Goal: Task Accomplishment & Management: Manage account settings

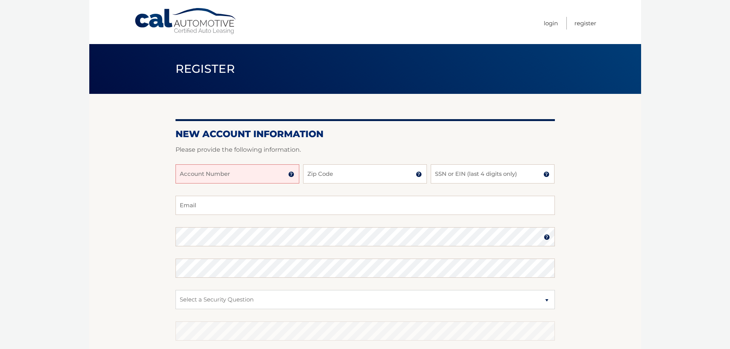
click at [215, 176] on input "Account Number" at bounding box center [238, 173] width 124 height 19
type input "44455974418"
click at [315, 174] on input "Zip Code" at bounding box center [365, 173] width 124 height 19
type input "33160"
click at [471, 175] on input "SSN or EIN (last 4 digits only)" at bounding box center [493, 173] width 124 height 19
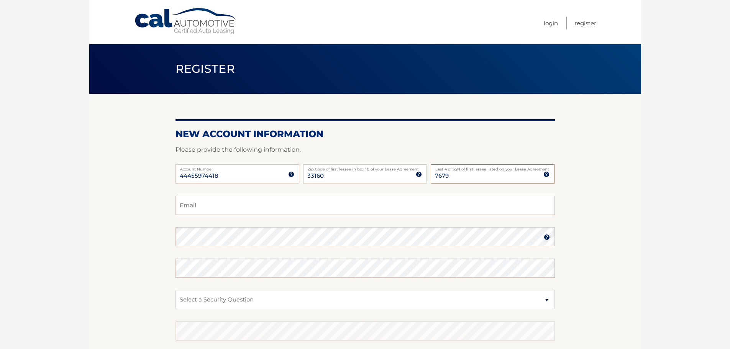
type input "7679"
click at [302, 205] on input "Email" at bounding box center [365, 205] width 379 height 19
type input "fredyleon2007@yahoo.com"
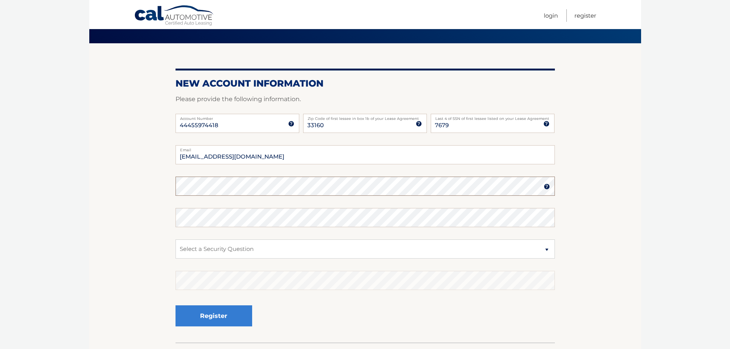
scroll to position [51, 0]
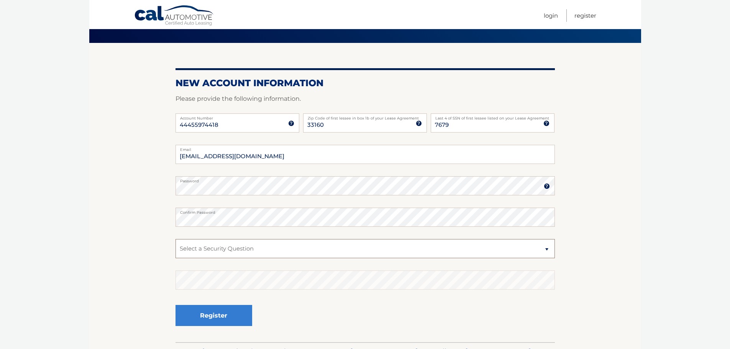
click at [203, 250] on select "Select a Security Question What was the name of your elementary school? What is…" at bounding box center [365, 248] width 379 height 19
select select "4"
click at [176, 239] on select "Select a Security Question What was the name of your elementary school? What is…" at bounding box center [365, 248] width 379 height 19
click at [217, 320] on button "Register" at bounding box center [214, 315] width 77 height 21
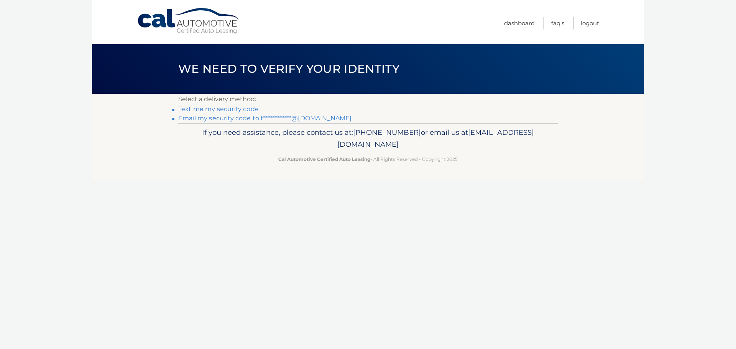
click at [246, 109] on link "Text me my security code" at bounding box center [218, 108] width 80 height 7
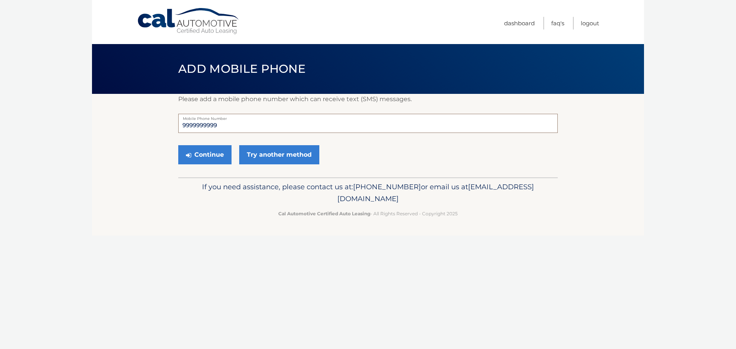
click at [243, 127] on input "9999999999" at bounding box center [367, 123] width 379 height 19
type input "9"
type input "3058037908"
click at [214, 156] on button "Continue" at bounding box center [204, 154] width 53 height 19
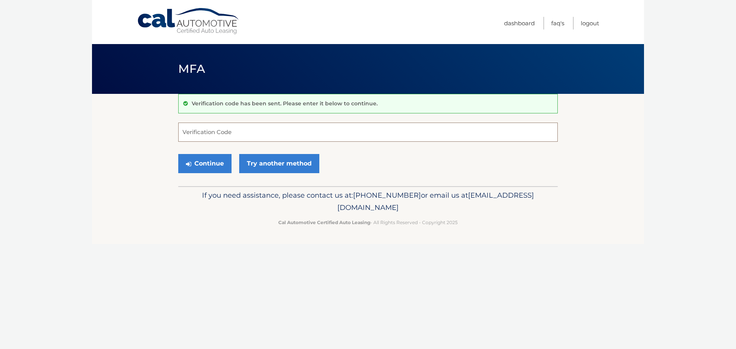
click at [218, 136] on input "Verification Code" at bounding box center [367, 132] width 379 height 19
type input "0625"
click at [221, 159] on button "Continue" at bounding box center [204, 163] width 53 height 19
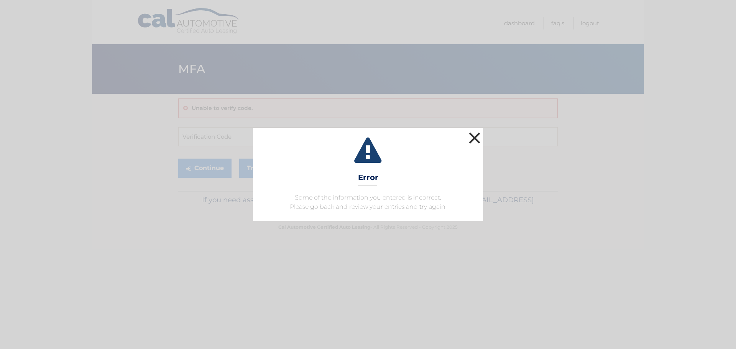
click at [475, 138] on button "×" at bounding box center [474, 137] width 15 height 15
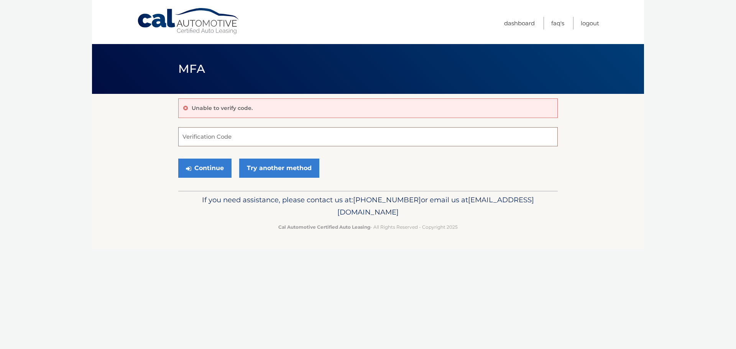
click at [267, 140] on input "Verification Code" at bounding box center [367, 136] width 379 height 19
type input "870625"
click at [218, 166] on button "Continue" at bounding box center [204, 168] width 53 height 19
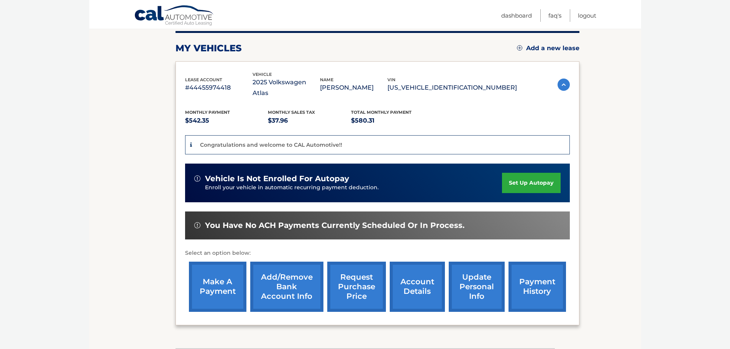
scroll to position [98, 0]
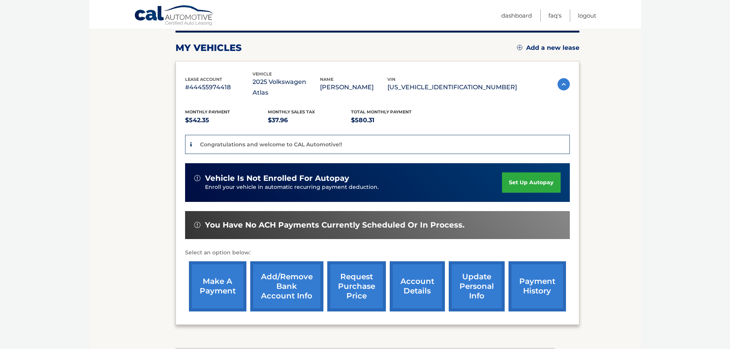
click at [528, 172] on link "set up autopay" at bounding box center [531, 182] width 58 height 20
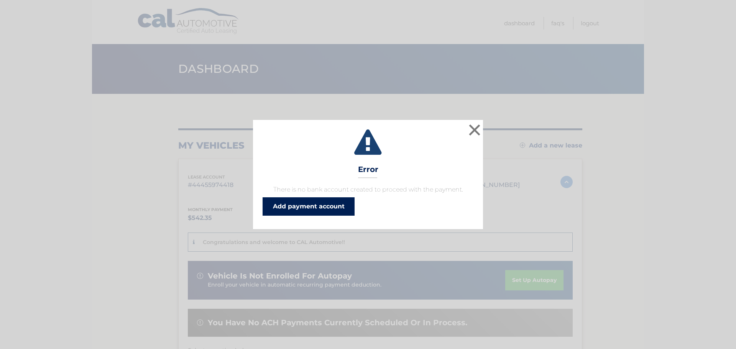
click at [330, 207] on link "Add payment account" at bounding box center [309, 206] width 92 height 18
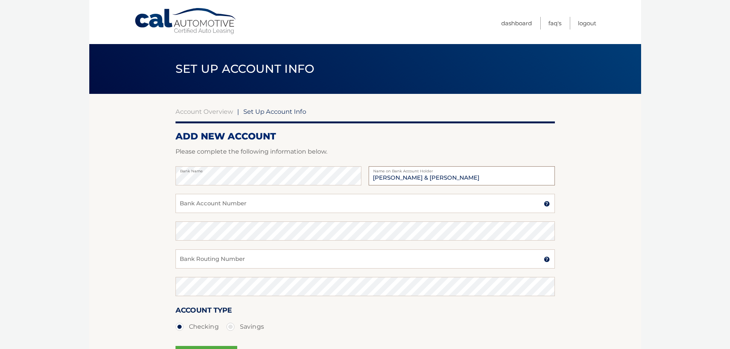
type input "Fredy Leon & Ana Caceres"
click at [249, 203] on input "Bank Account Number" at bounding box center [365, 203] width 379 height 19
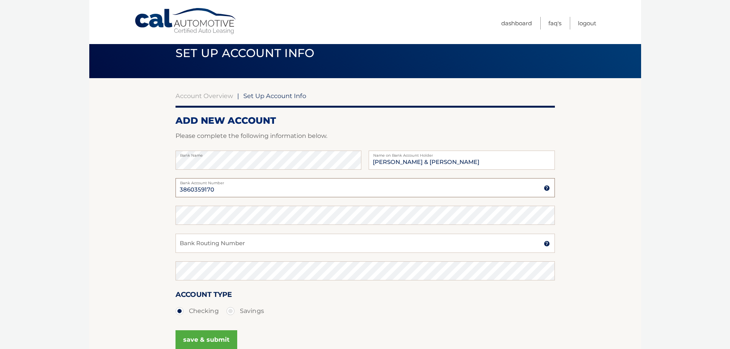
scroll to position [21, 0]
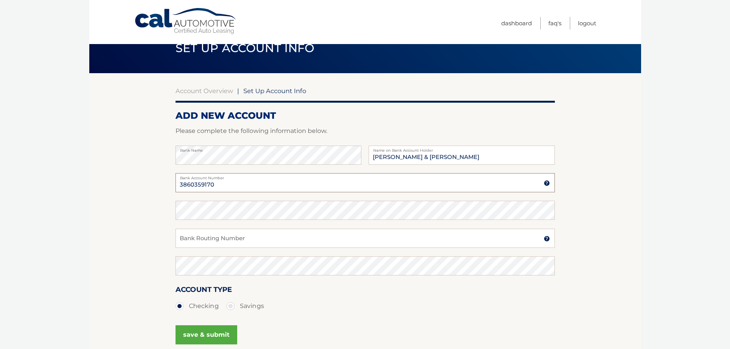
type input "3860359170"
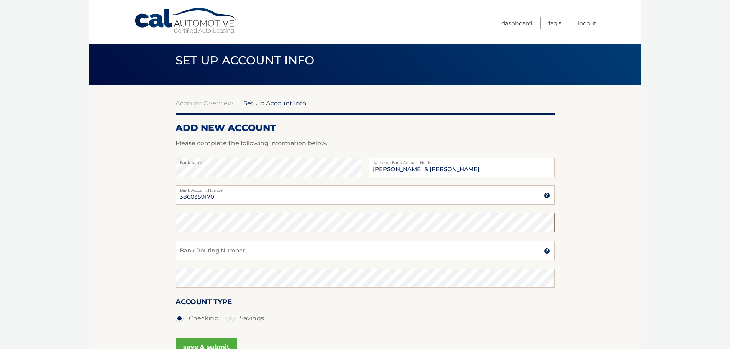
scroll to position [8, 0]
click at [208, 251] on input "Bank Routing Number" at bounding box center [365, 250] width 379 height 19
paste input "267084131"
type input "267084131"
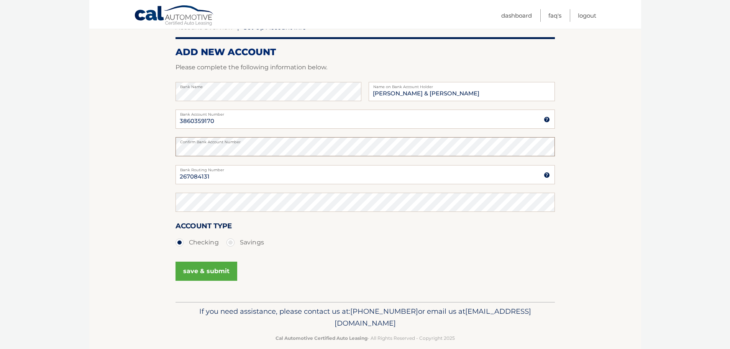
scroll to position [95, 0]
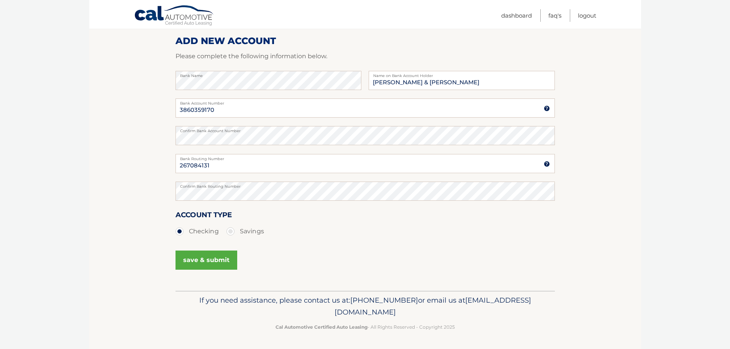
click at [221, 258] on button "save & submit" at bounding box center [207, 260] width 62 height 19
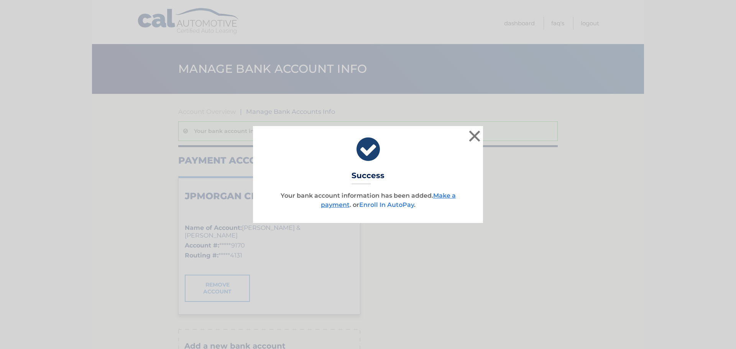
click at [378, 205] on link "Enroll In AutoPay" at bounding box center [386, 204] width 55 height 7
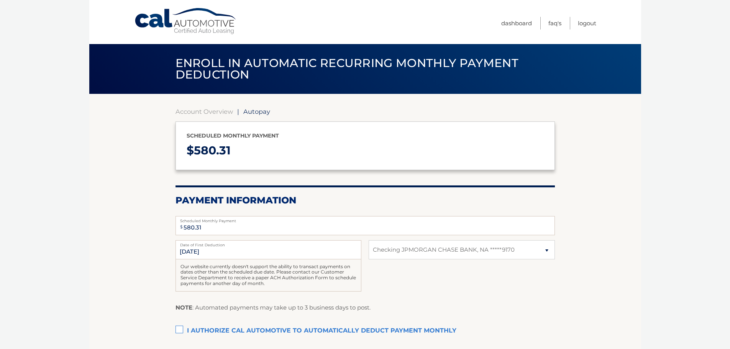
select select "NWRmNDBlN2MtMTY4MC00OWM4LTk5MjQtMjUzYjZhYTJjMDY4"
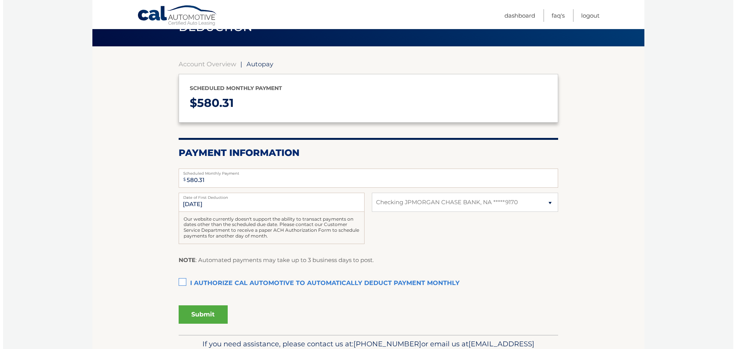
scroll to position [72, 0]
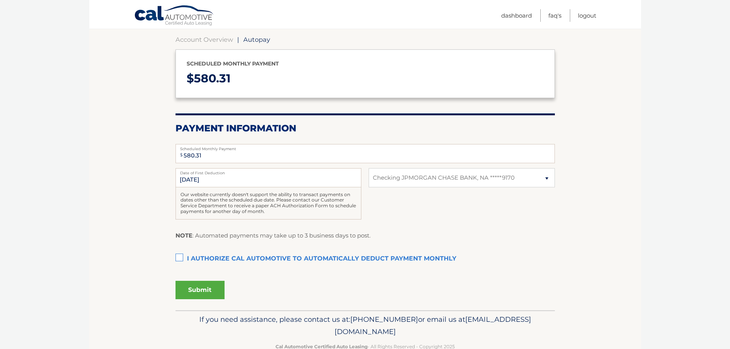
click at [180, 257] on label "I authorize cal automotive to automatically deduct payment monthly This checkbo…" at bounding box center [365, 258] width 379 height 15
click at [0, 0] on input "I authorize cal automotive to automatically deduct payment monthly This checkbo…" at bounding box center [0, 0] width 0 height 0
click at [205, 288] on button "Submit" at bounding box center [200, 290] width 49 height 18
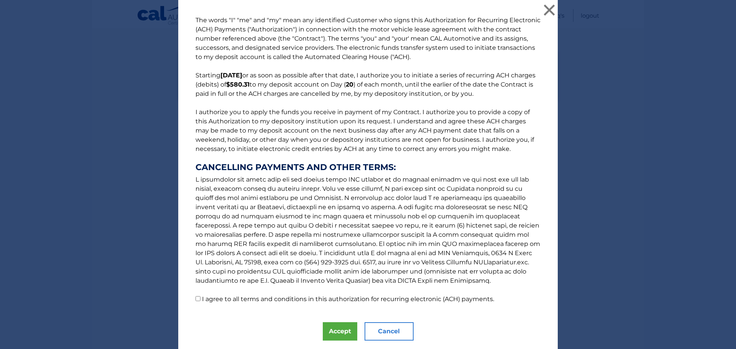
click at [196, 300] on input "I agree to all terms and conditions in this authorization for recurring electro…" at bounding box center [197, 298] width 5 height 5
checkbox input "true"
click at [335, 331] on button "Accept" at bounding box center [340, 331] width 34 height 18
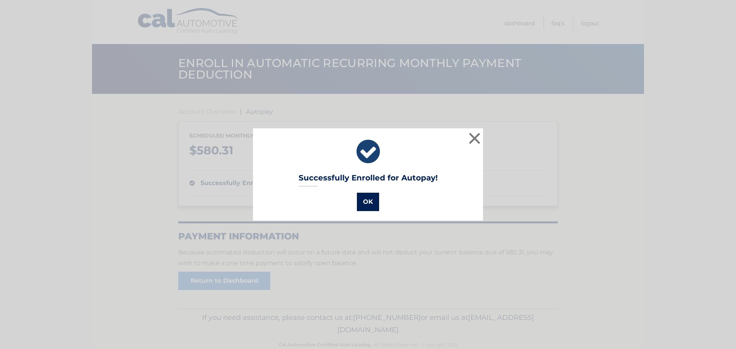
click at [359, 206] on button "OK" at bounding box center [368, 202] width 22 height 18
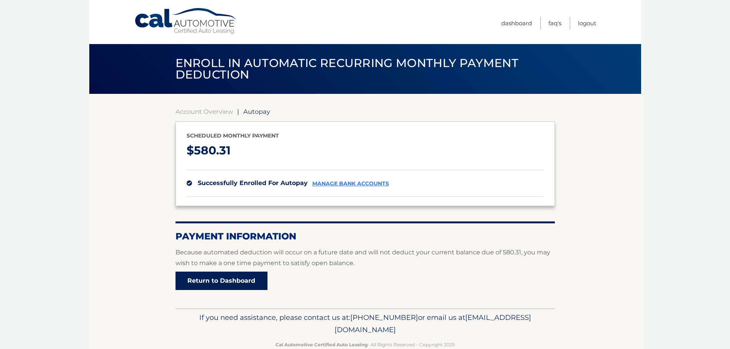
click at [242, 279] on link "Return to Dashboard" at bounding box center [222, 281] width 92 height 18
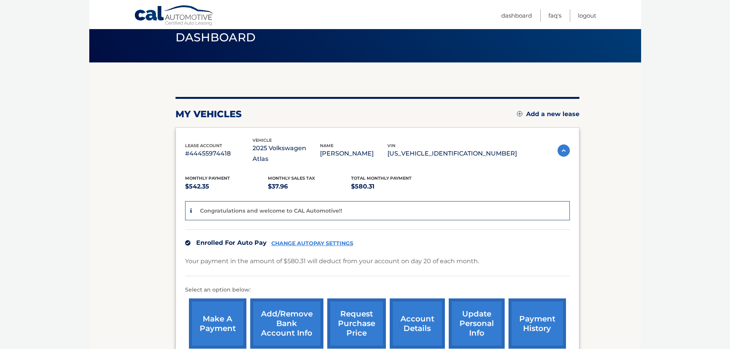
scroll to position [32, 0]
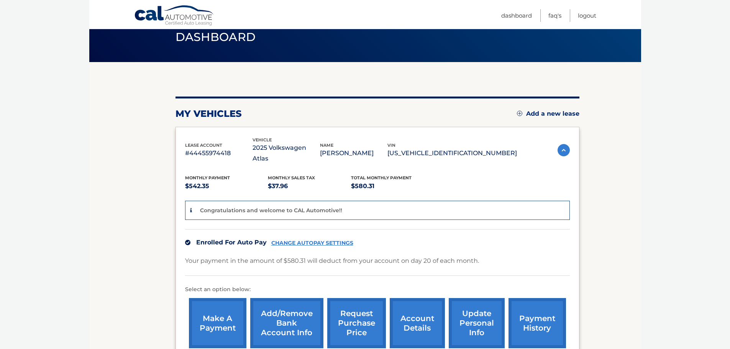
click at [413, 314] on link "account details" at bounding box center [417, 323] width 55 height 50
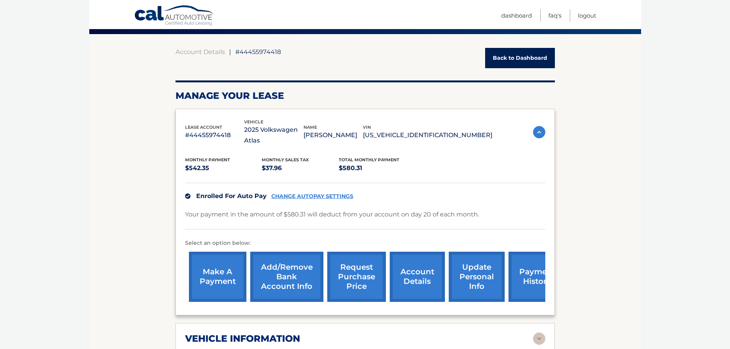
scroll to position [61, 0]
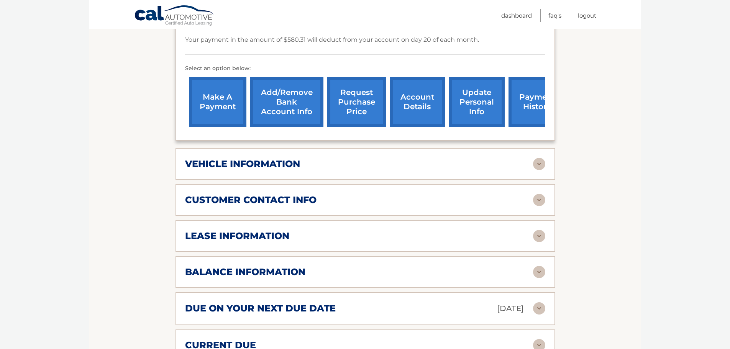
click at [273, 158] on h2 "vehicle information" at bounding box center [242, 163] width 115 height 11
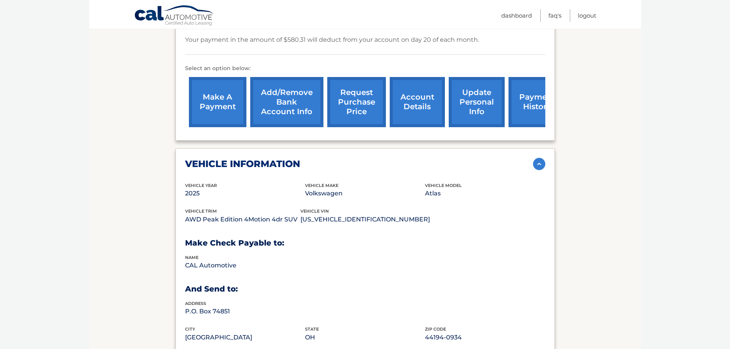
scroll to position [235, 0]
click at [273, 158] on h2 "vehicle information" at bounding box center [242, 163] width 115 height 11
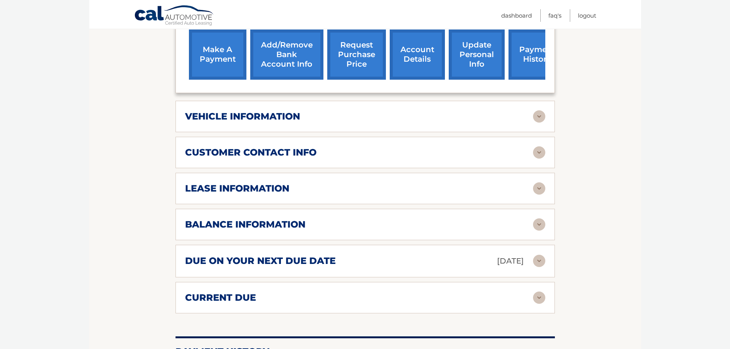
scroll to position [282, 0]
click at [274, 146] on h2 "customer contact info" at bounding box center [250, 151] width 131 height 11
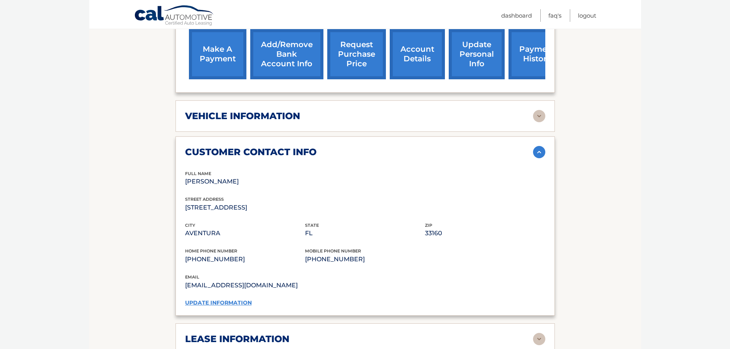
click at [238, 299] on link "update information" at bounding box center [218, 302] width 67 height 7
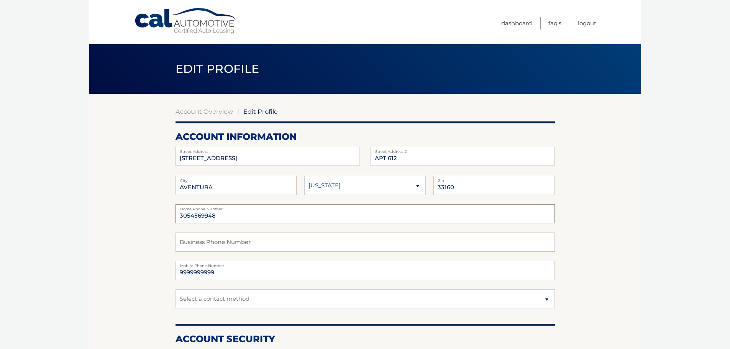
drag, startPoint x: 231, startPoint y: 215, endPoint x: 158, endPoint y: 207, distance: 73.2
type input "3058037908"
click at [235, 216] on input "3058037908" at bounding box center [365, 213] width 379 height 19
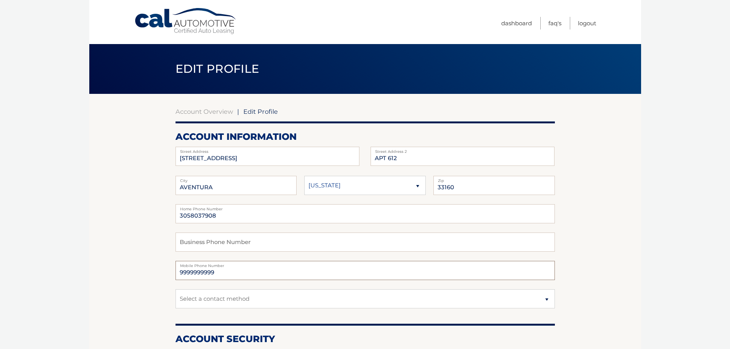
drag, startPoint x: 226, startPoint y: 272, endPoint x: 151, endPoint y: 272, distance: 74.3
type input "3058037908"
click at [261, 215] on input "3058037908" at bounding box center [365, 213] width 379 height 19
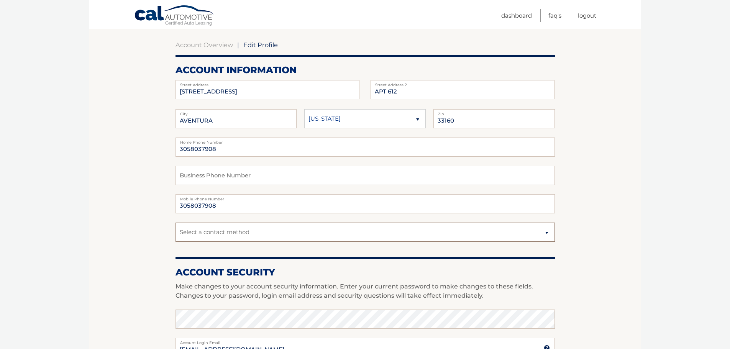
click at [253, 235] on select "Select a contact method Mobile Home" at bounding box center [365, 232] width 379 height 19
click at [253, 235] on select "Select a contact method Mobile Home" at bounding box center [365, 231] width 379 height 19
click at [227, 233] on select "Select a contact method Mobile Home" at bounding box center [365, 231] width 379 height 19
select select "1"
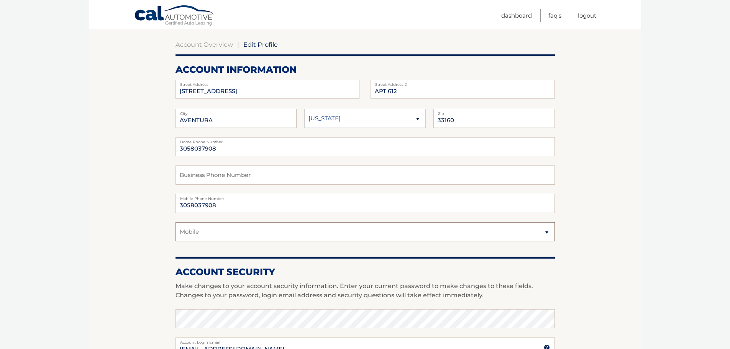
click at [176, 222] on select "Select a contact method Mobile Home" at bounding box center [365, 231] width 379 height 19
click at [583, 198] on section "Account Overview | Edit Profile account information 2780 NE 183RD ST Street Add…" at bounding box center [365, 306] width 552 height 558
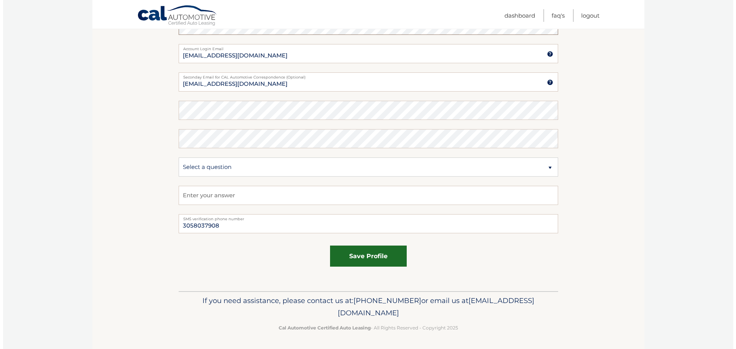
scroll to position [360, 0]
click at [361, 253] on button "save profile" at bounding box center [365, 256] width 77 height 21
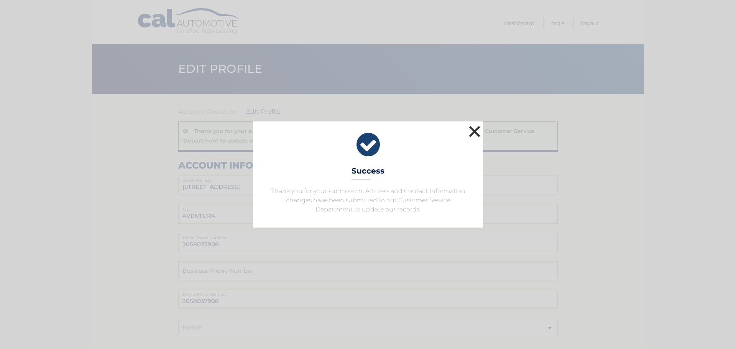
click at [473, 133] on button "×" at bounding box center [474, 131] width 15 height 15
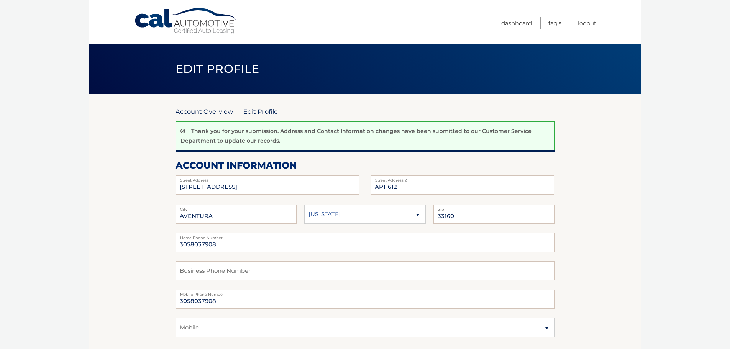
click at [215, 112] on link "Account Overview" at bounding box center [204, 112] width 57 height 8
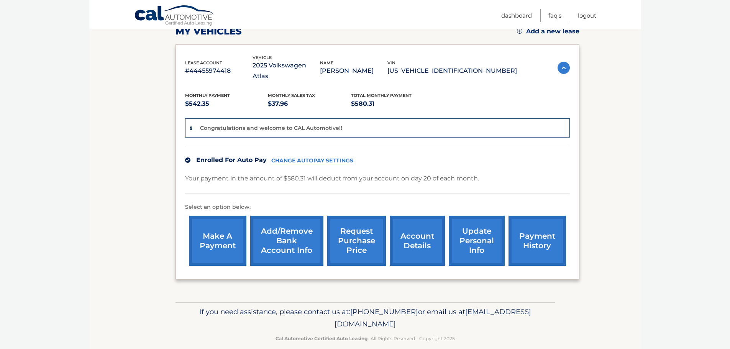
scroll to position [115, 0]
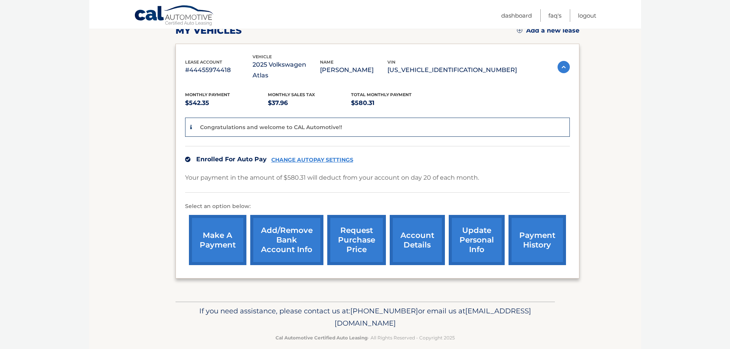
click at [420, 225] on link "account details" at bounding box center [417, 240] width 55 height 50
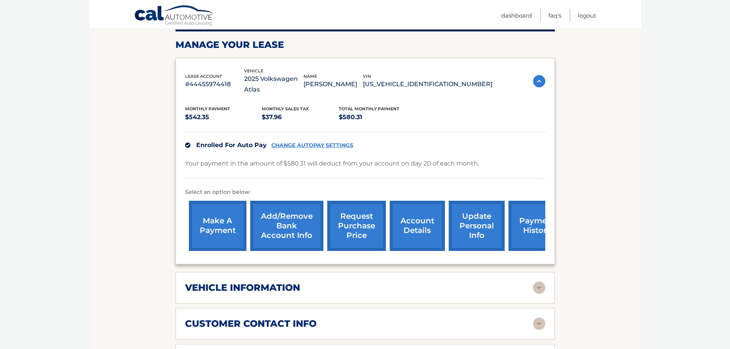
scroll to position [110, 0]
click at [532, 212] on link "payment history" at bounding box center [537, 226] width 57 height 50
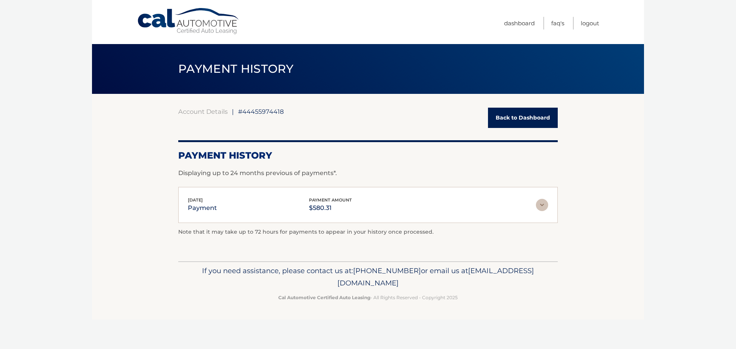
click at [504, 114] on link "Back to Dashboard" at bounding box center [523, 118] width 70 height 20
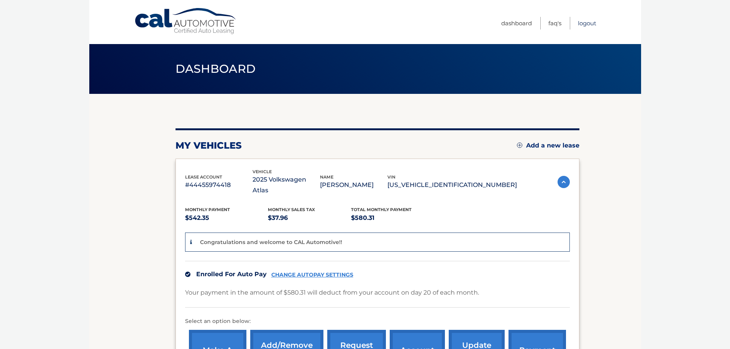
click at [582, 25] on link "Logout" at bounding box center [587, 23] width 18 height 13
